Goal: Communication & Community: Share content

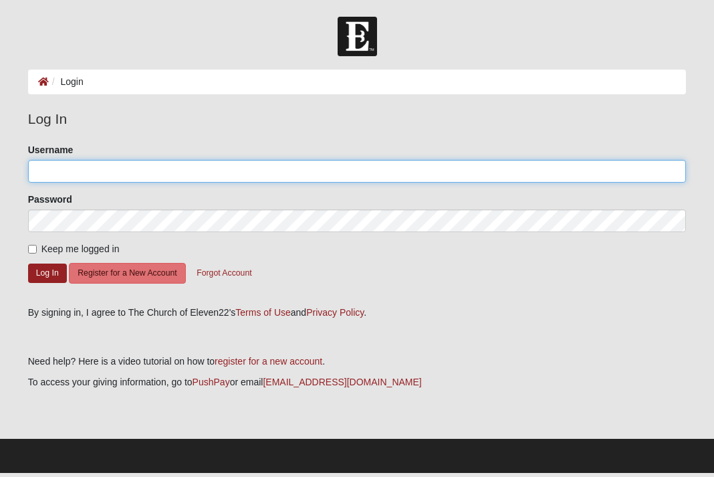
type input "[EMAIL_ADDRESS][DOMAIN_NAME]"
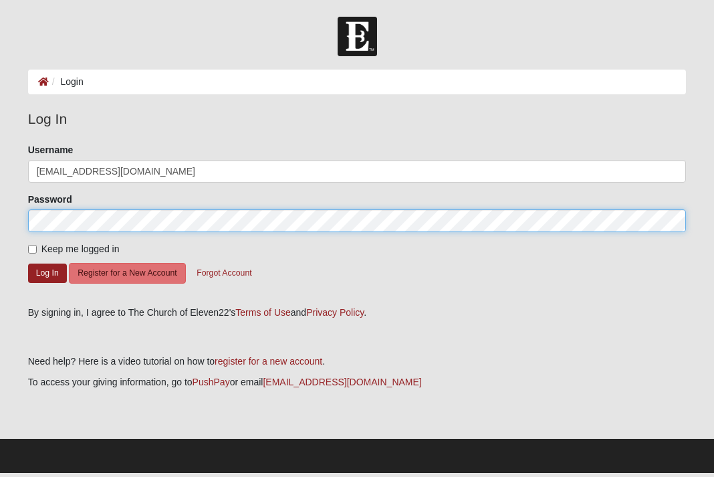
click at [47, 272] on button "Log In" at bounding box center [47, 272] width 39 height 19
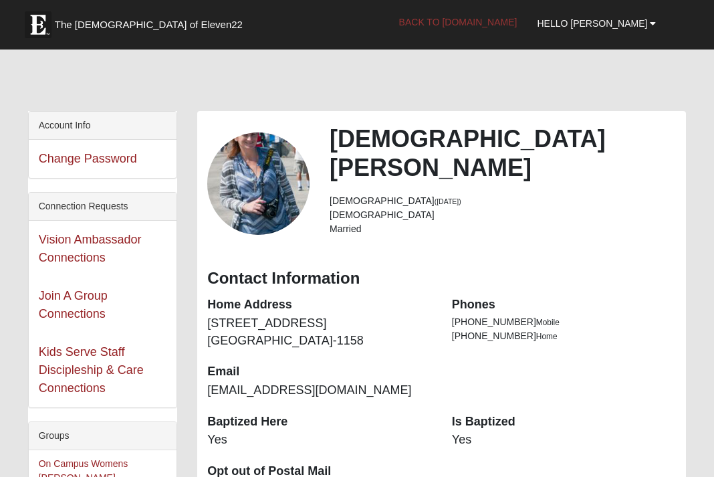
click at [514, 18] on link "Back to [DOMAIN_NAME]" at bounding box center [458, 21] width 138 height 33
click at [507, 21] on link "Back to [DOMAIN_NAME]" at bounding box center [458, 21] width 138 height 33
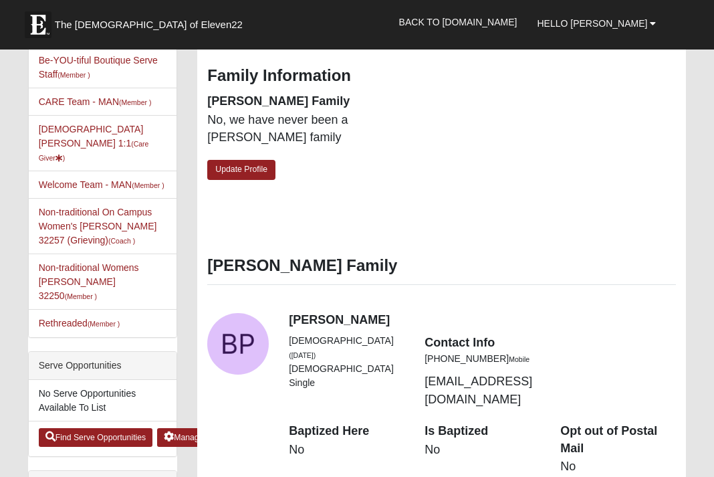
scroll to position [463, 0]
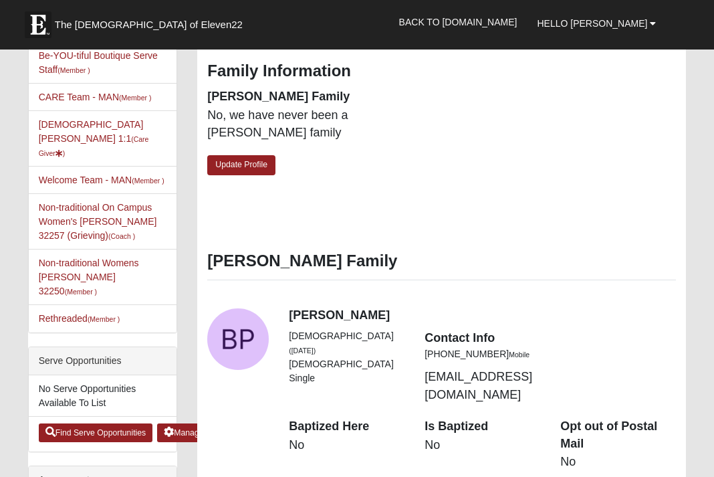
click at [242, 308] on div "View Fullsize Photo" at bounding box center [238, 339] width 62 height 62
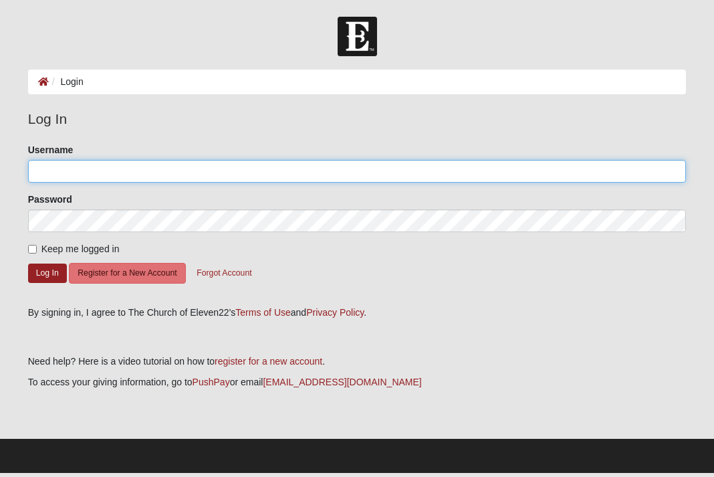
type input "mongerkristen@yahoo.com"
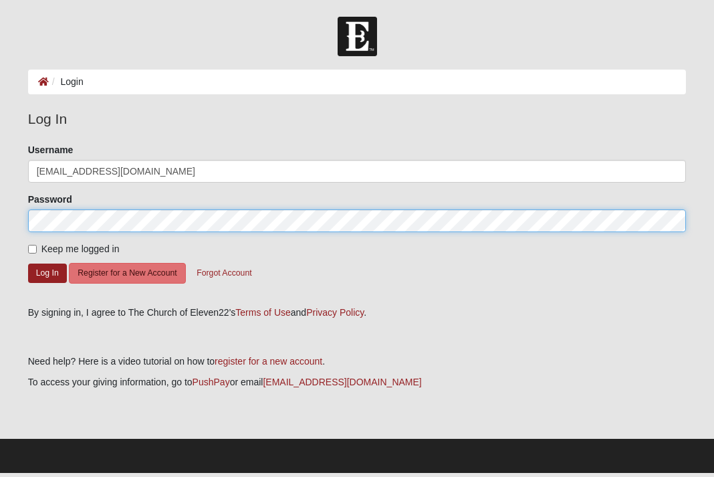
click at [47, 272] on button "Log In" at bounding box center [47, 272] width 39 height 19
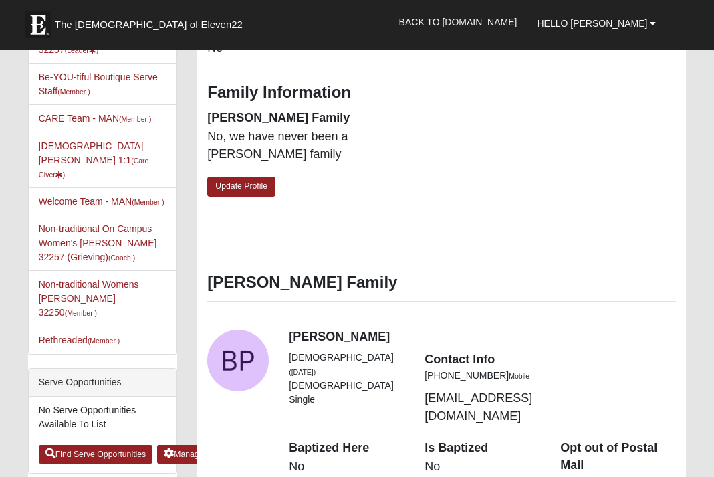
scroll to position [450, 0]
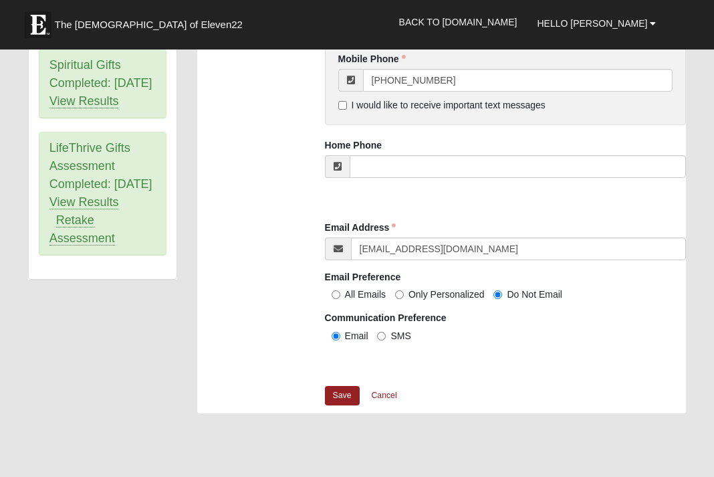
scroll to position [1422, 0]
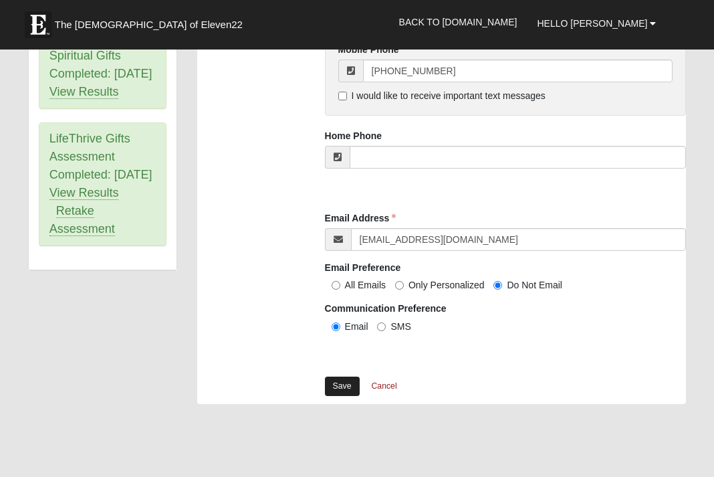
click at [347, 382] on link "Save" at bounding box center [342, 385] width 35 height 19
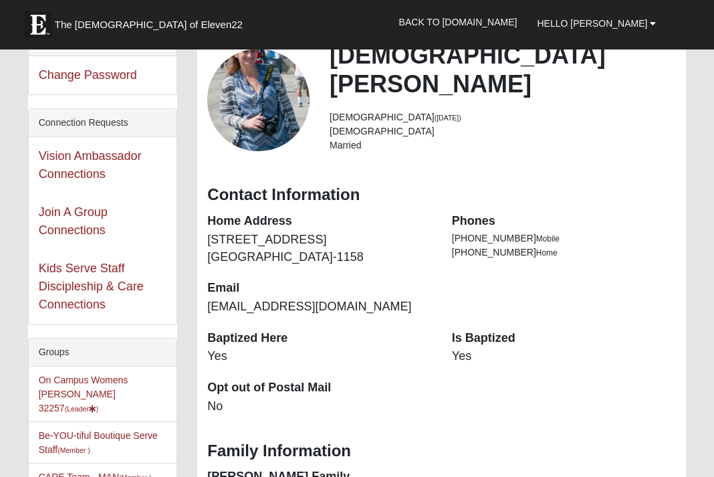
scroll to position [100, 0]
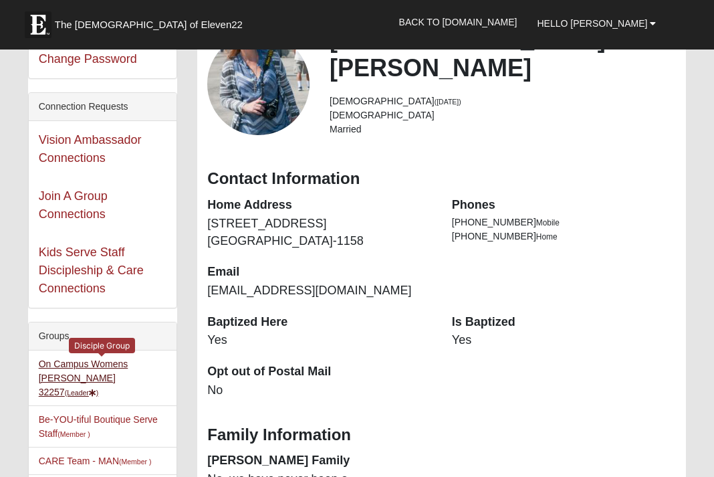
click at [128, 364] on link "On Campus Womens Monger 32257 (Leader )" at bounding box center [84, 377] width 90 height 39
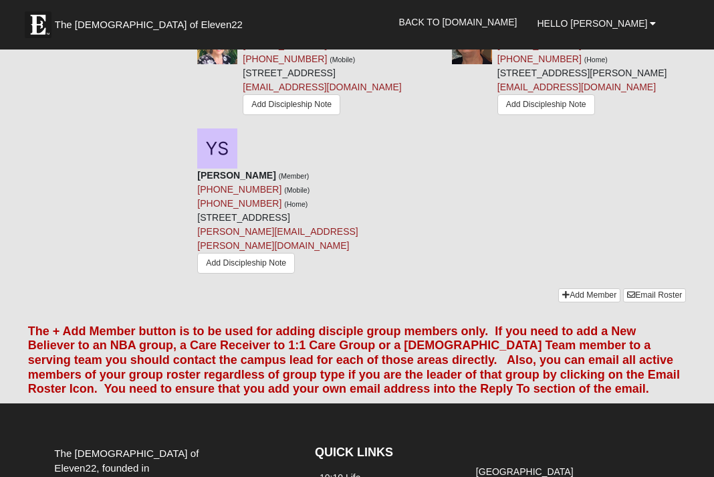
scroll to position [1384, 0]
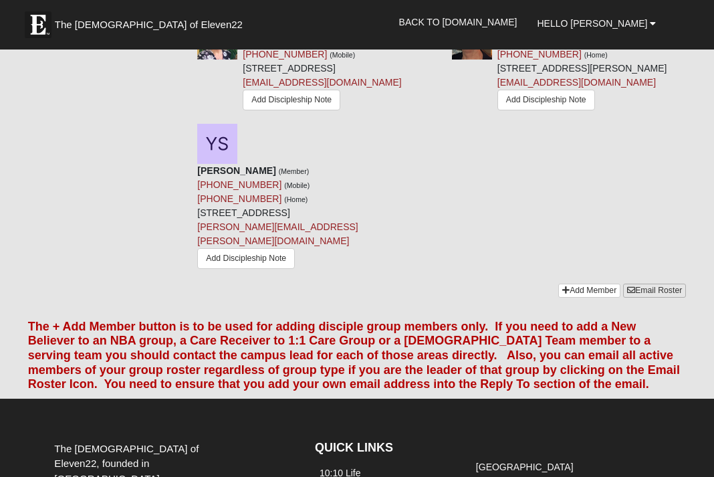
click at [643, 298] on link "Email Roster" at bounding box center [654, 291] width 63 height 14
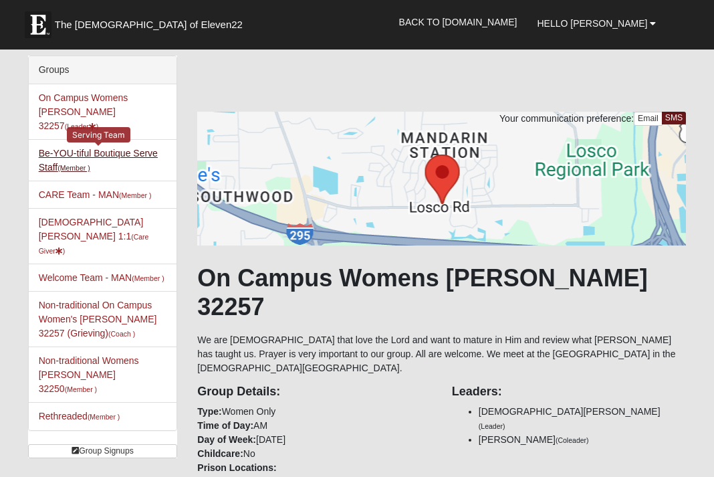
scroll to position [0, 0]
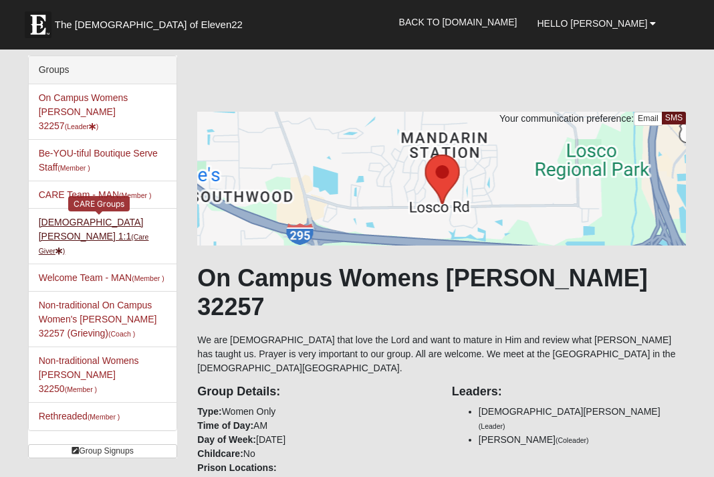
click at [90, 217] on link "Kristen Monger-Pitts 1:1 (Care Giver )" at bounding box center [94, 236] width 110 height 39
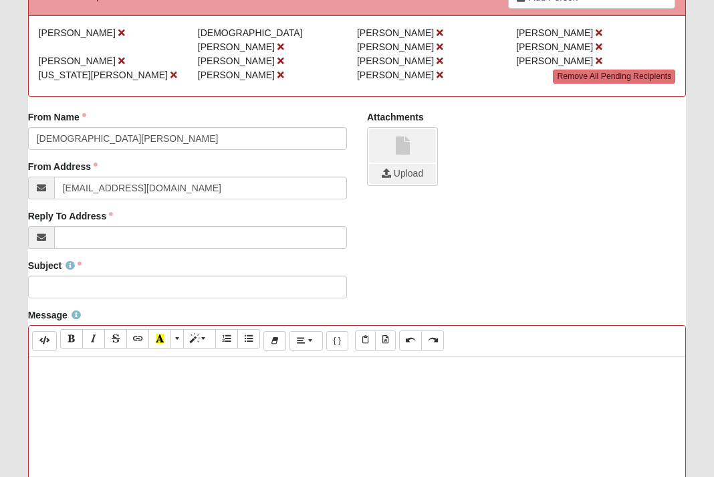
scroll to position [165, 0]
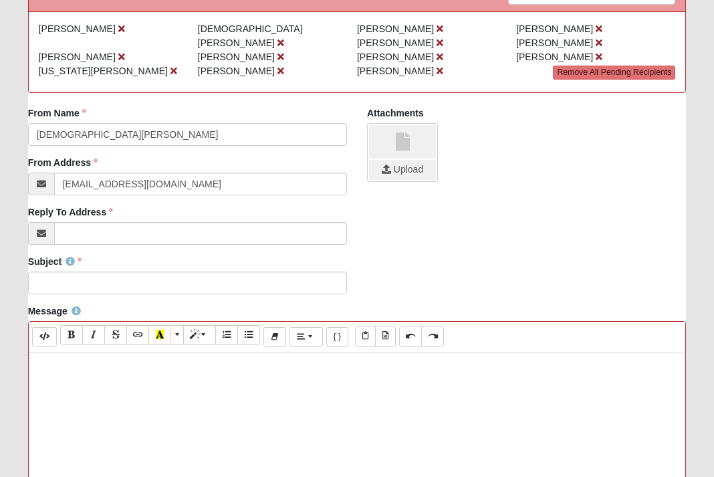
paste div
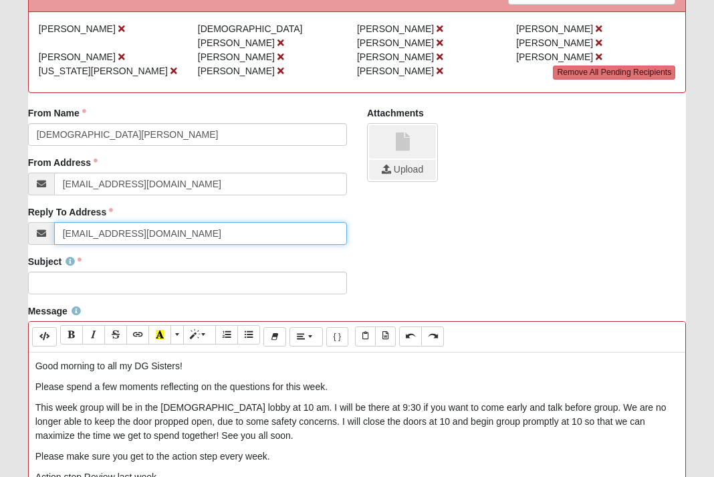
type input "[EMAIL_ADDRESS][DOMAIN_NAME]"
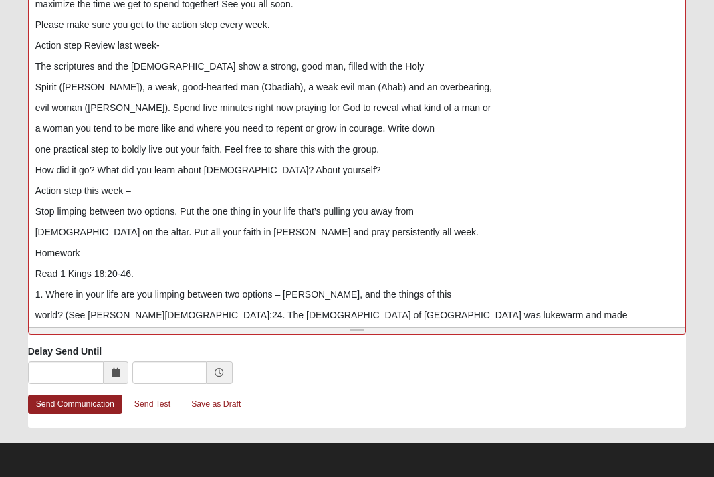
scroll to position [597, 0]
type input "Eleven22 Monger DG"
click at [98, 401] on link "Send Communication" at bounding box center [75, 404] width 94 height 19
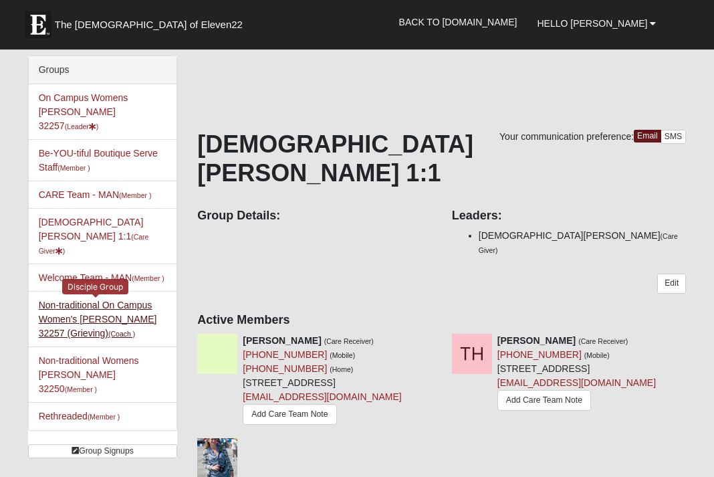
click at [129, 304] on link "Non-traditional On Campus Women's [PERSON_NAME] 32257 (Grieving) (Coach )" at bounding box center [98, 319] width 118 height 39
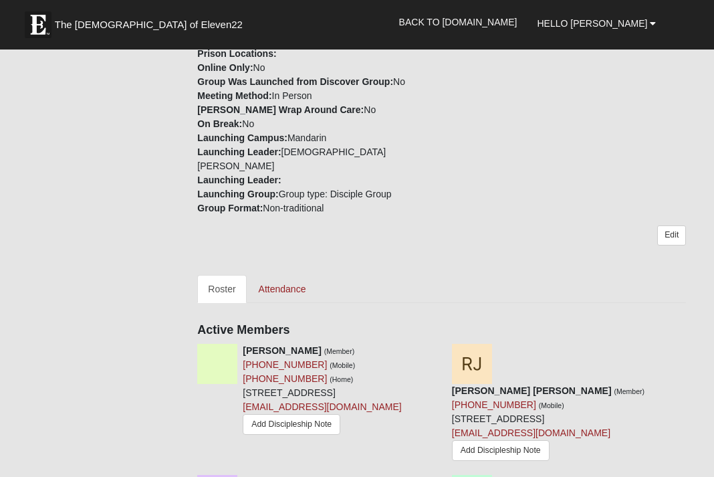
scroll to position [429, 0]
click at [298, 276] on link "Attendance" at bounding box center [282, 288] width 69 height 28
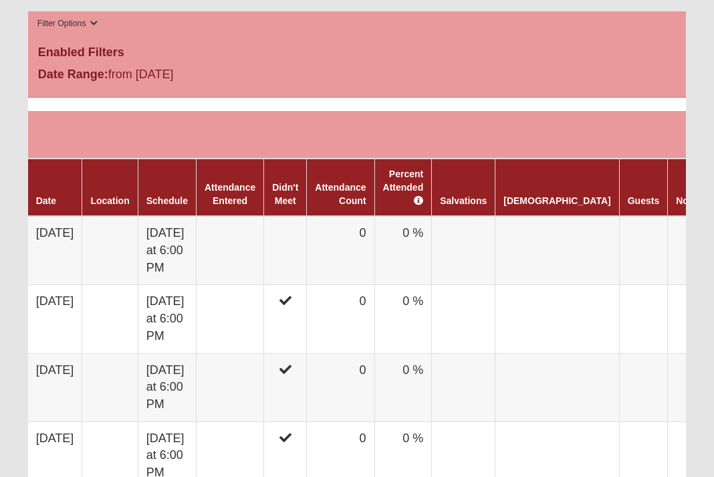
scroll to position [713, 0]
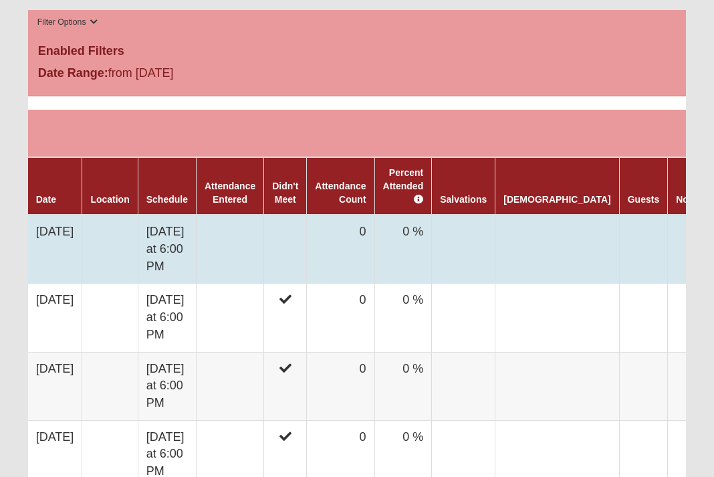
click at [81, 231] on td "8/18/2025" at bounding box center [55, 249] width 54 height 69
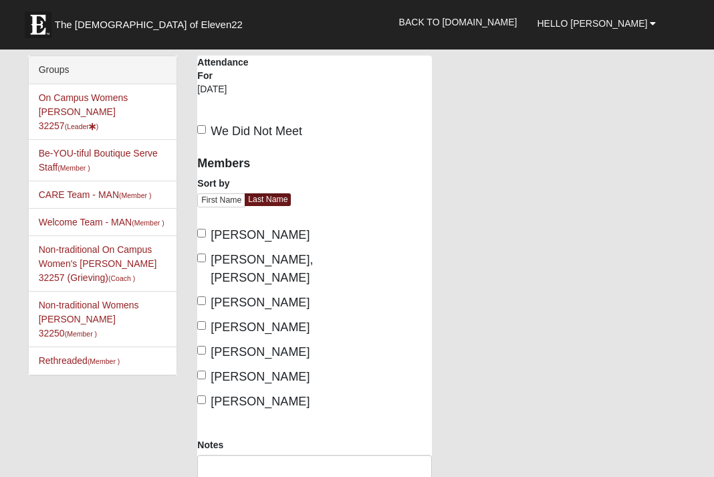
click at [203, 128] on input "We Did Not Meet" at bounding box center [201, 129] width 9 height 9
checkbox input "true"
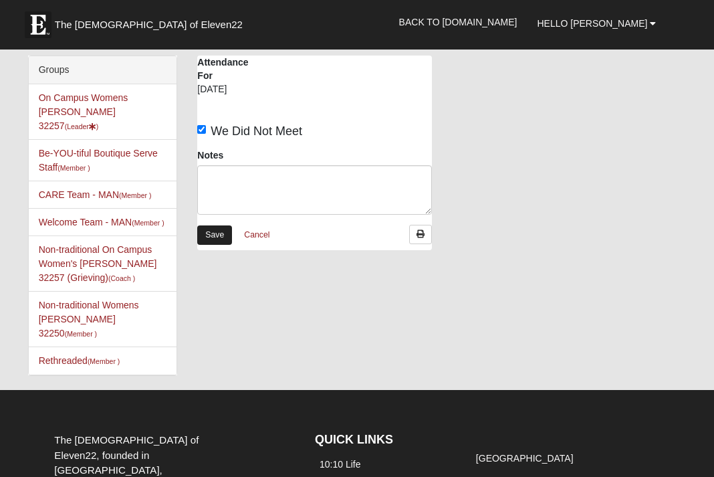
click at [216, 236] on link "Save" at bounding box center [214, 234] width 35 height 19
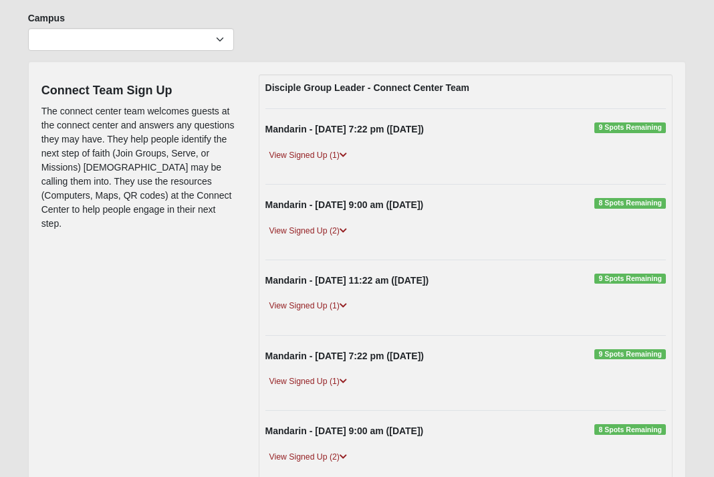
scroll to position [100, 0]
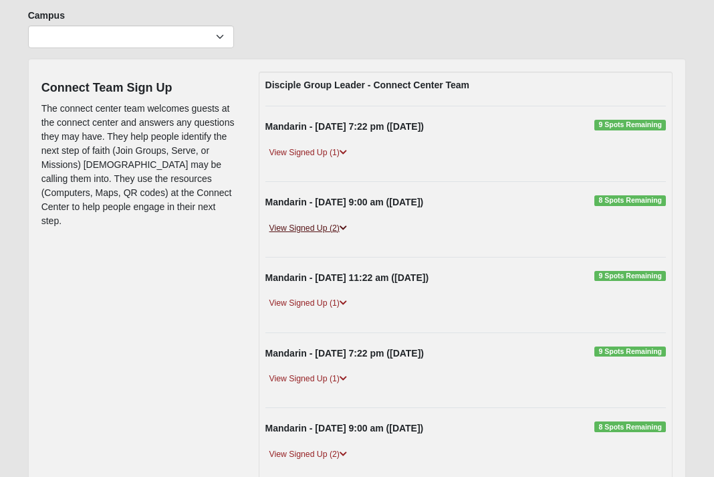
click at [326, 227] on link "View Signed Up (2)" at bounding box center [308, 228] width 86 height 14
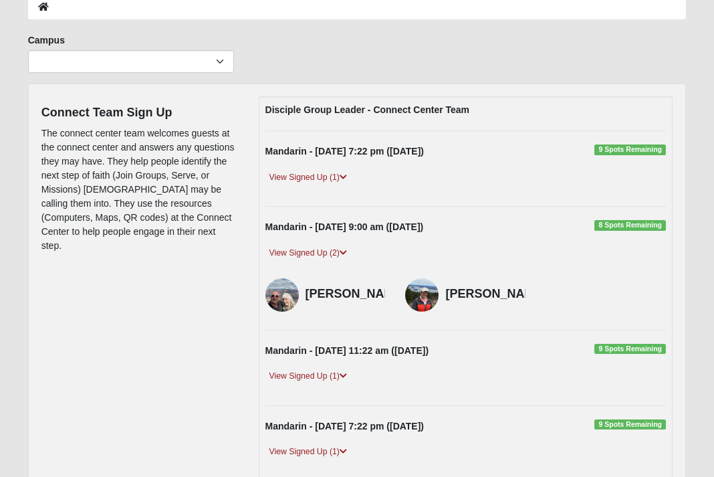
scroll to position [71, 0]
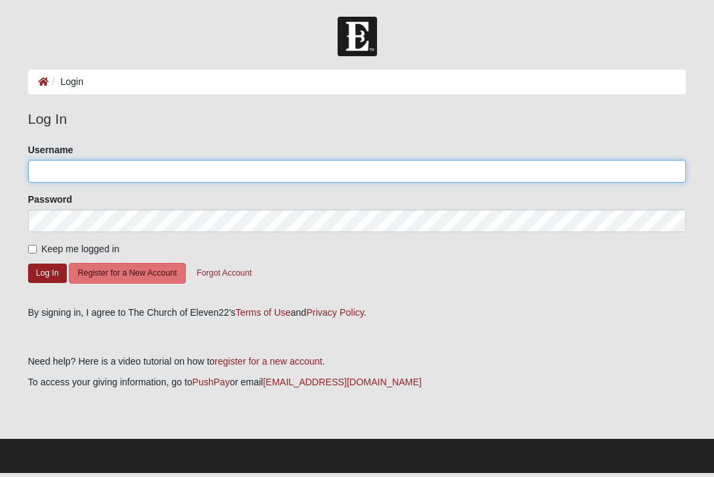
type input "[EMAIL_ADDRESS][DOMAIN_NAME]"
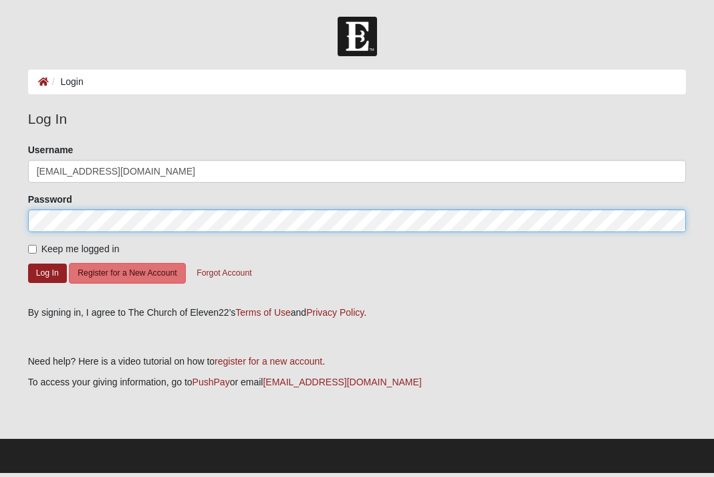
click at [47, 272] on button "Log In" at bounding box center [47, 272] width 39 height 19
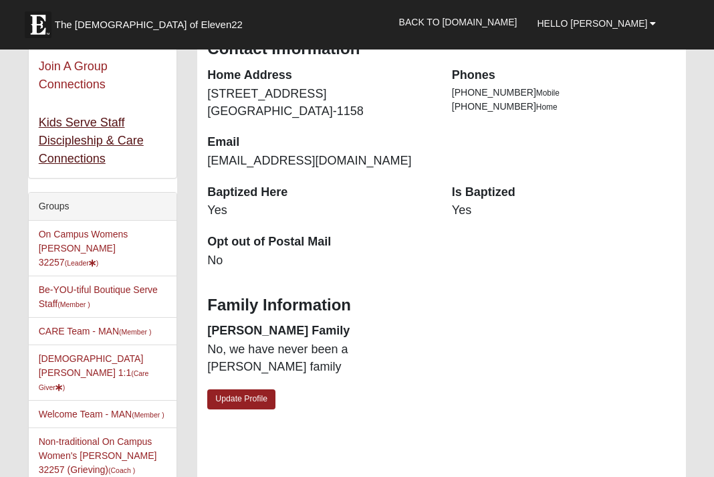
scroll to position [240, 0]
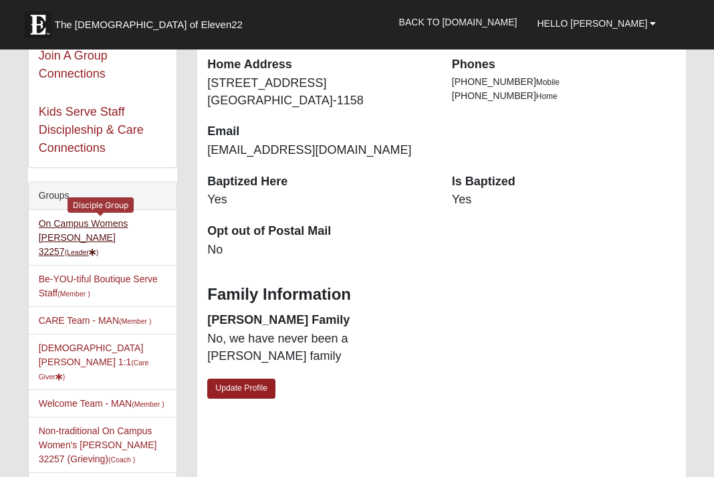
click at [128, 225] on link "On Campus Womens [PERSON_NAME] 32257 (Leader )" at bounding box center [84, 237] width 90 height 39
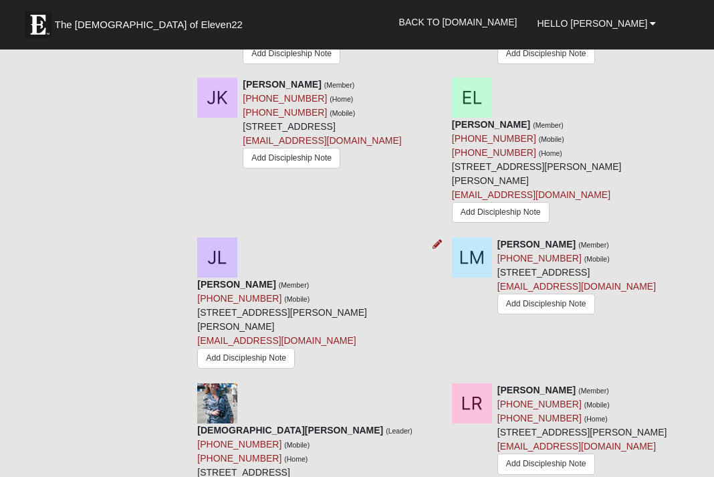
scroll to position [863, 0]
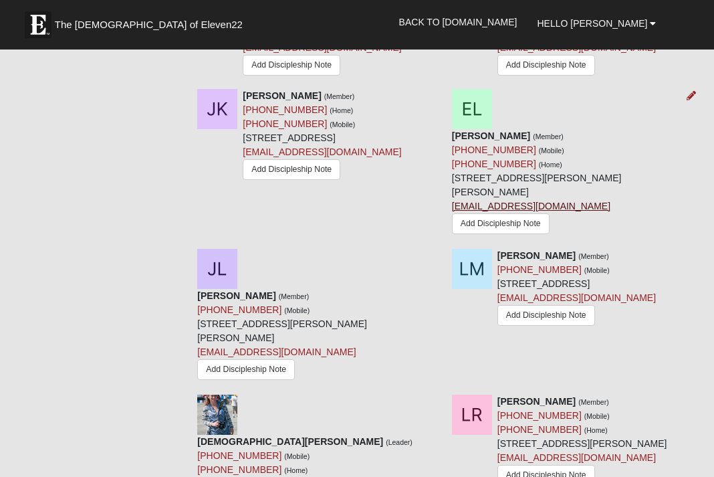
click at [474, 211] on link "lammerte@att.net" at bounding box center [531, 206] width 158 height 11
